Goal: Navigation & Orientation: Find specific page/section

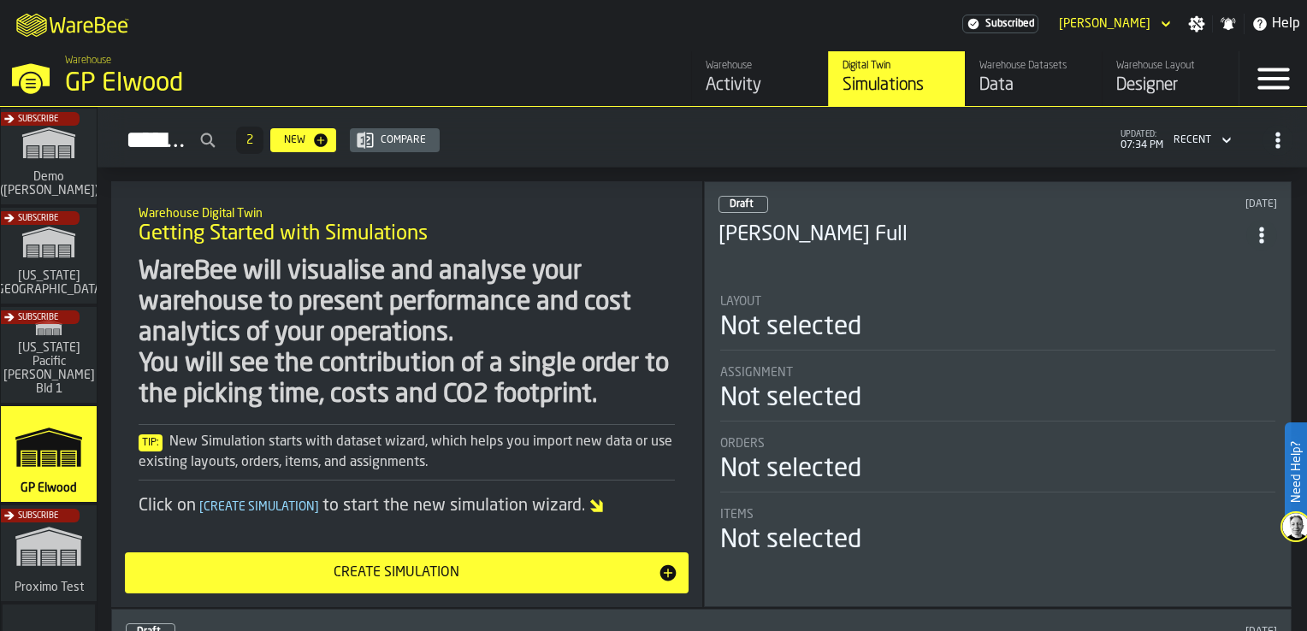
click at [66, 457] on rect "link-to-/wh/i/9d848a51-7c09-4ea0-b2d6-a58703f6da96/simulations" at bounding box center [69, 458] width 14 height 2
click at [61, 536] on div "Subscribe" at bounding box center [45, 558] width 96 height 99
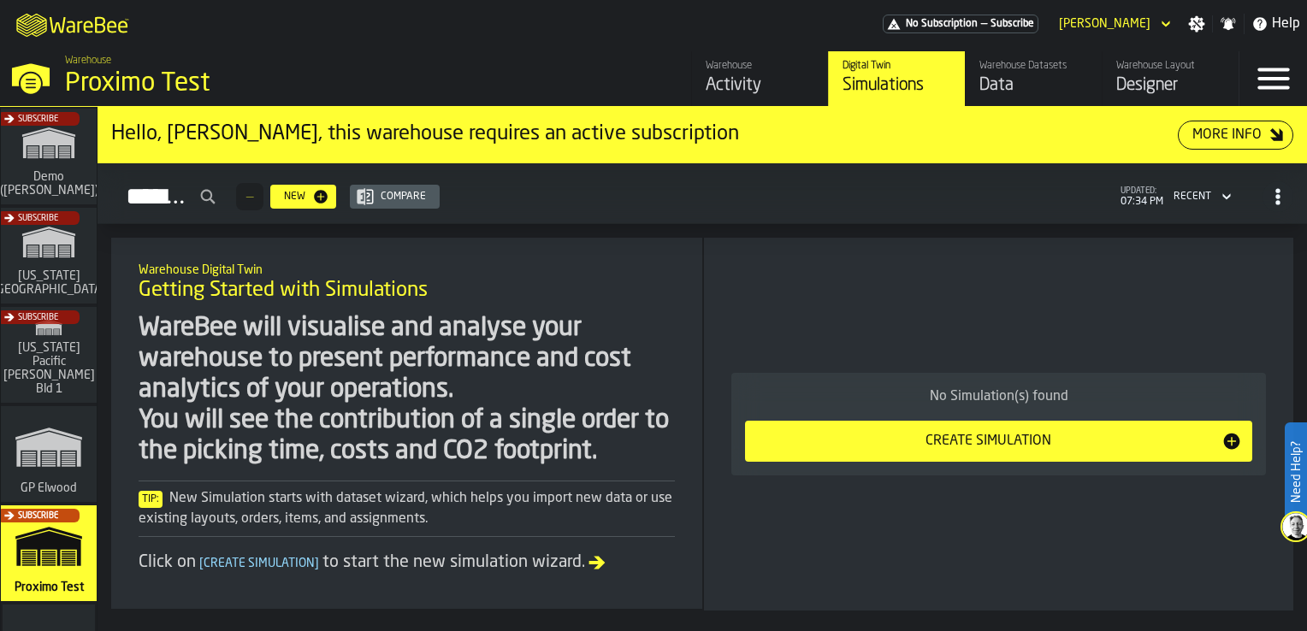
click at [48, 459] on rect "link-to-/wh/i/9d848a51-7c09-4ea0-b2d6-a58703f6da96/simulations" at bounding box center [49, 460] width 14 height 2
